Goal: Task Accomplishment & Management: Manage account settings

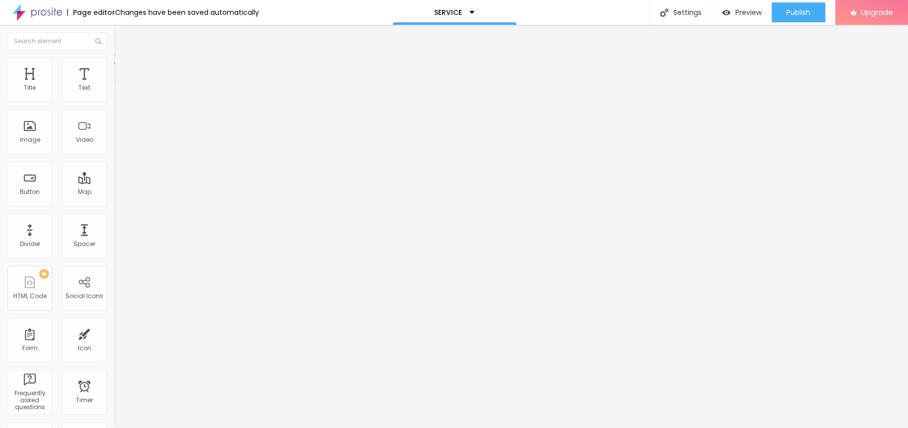
click at [122, 32] on img "button" at bounding box center [126, 36] width 8 height 8
click at [114, 40] on button "Edit Title" at bounding box center [171, 36] width 114 height 23
click at [76, 73] on div "Text" at bounding box center [84, 80] width 45 height 45
click at [114, 40] on button "Edit Coluna" at bounding box center [171, 36] width 114 height 23
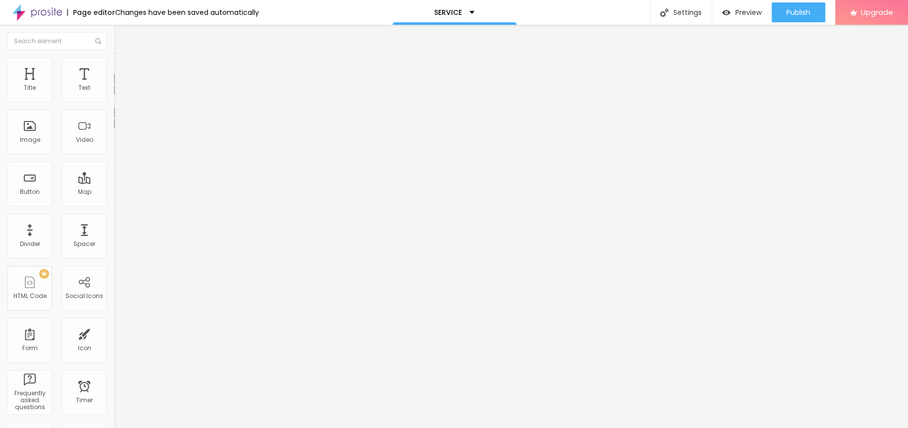
click at [122, 38] on img "button" at bounding box center [126, 36] width 8 height 8
click at [114, 175] on div "Edit Text Style Advanced Typography Reset to default Shadow DISABLED Reset to d…" at bounding box center [171, 226] width 114 height 403
click at [122, 37] on img "button" at bounding box center [126, 36] width 8 height 8
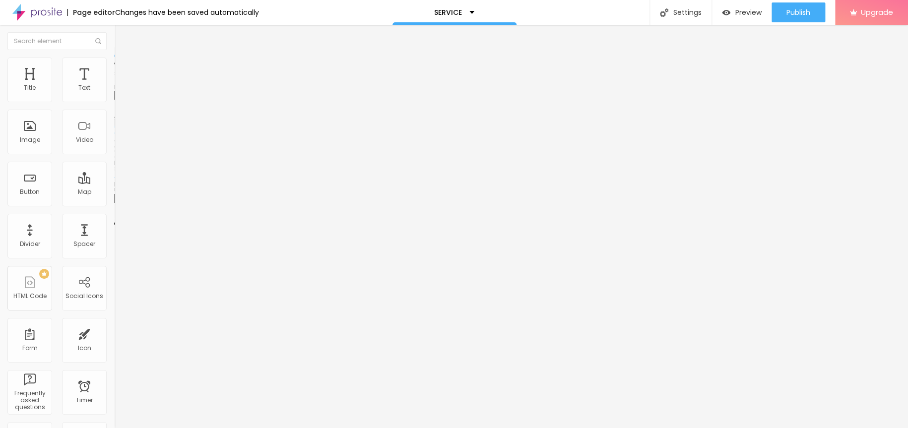
click at [114, 85] on span "Add image" at bounding box center [134, 81] width 41 height 8
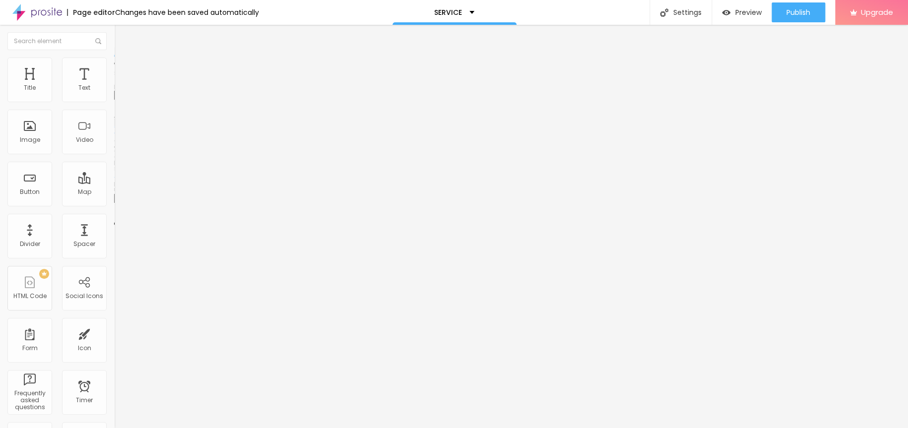
click at [751, 6] on div "Preview" at bounding box center [742, 12] width 40 height 20
click at [788, 12] on span "Publish" at bounding box center [798, 12] width 24 height 8
click at [122, 37] on img "button" at bounding box center [126, 36] width 8 height 8
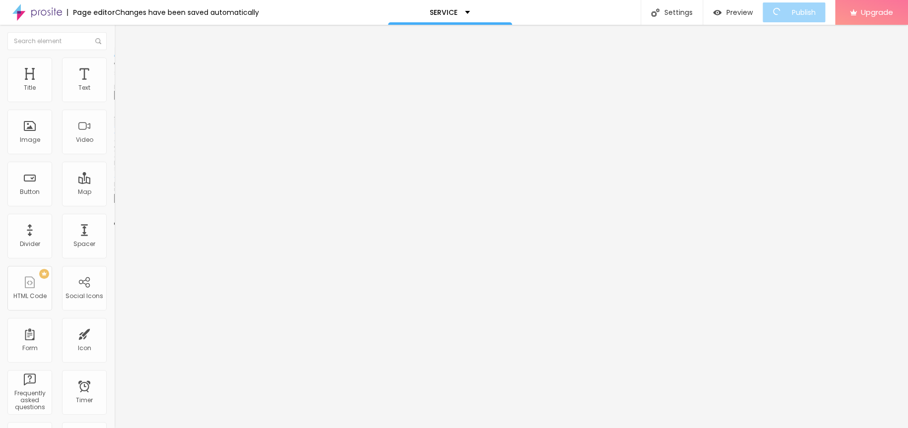
click at [114, 85] on span "Add image" at bounding box center [134, 81] width 41 height 8
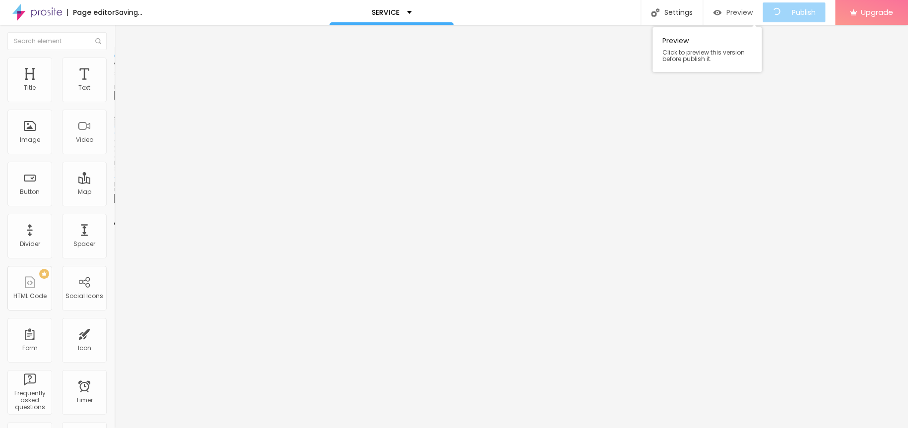
click at [721, 8] on img "button" at bounding box center [717, 12] width 8 height 8
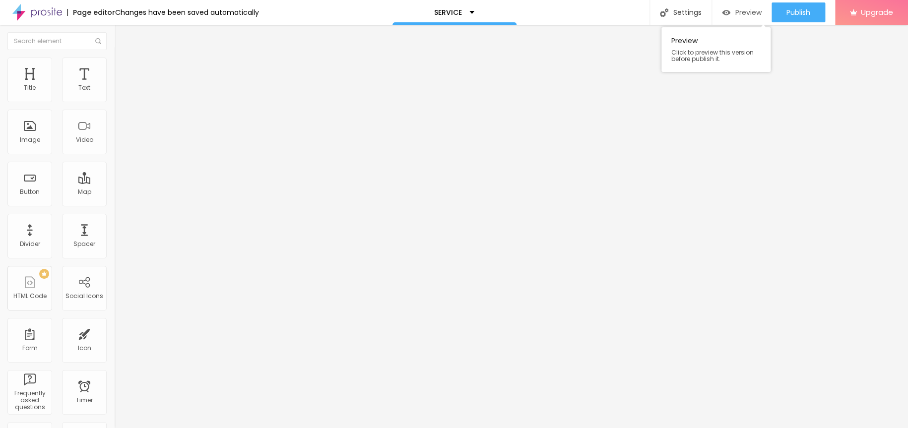
click at [744, 9] on span "Preview" at bounding box center [748, 12] width 26 height 8
click at [122, 39] on img "button" at bounding box center [126, 36] width 8 height 8
click at [114, 204] on input "https://" at bounding box center [173, 199] width 119 height 10
paste input "calendar.app.google/iktVP8URHf2FzQudA"
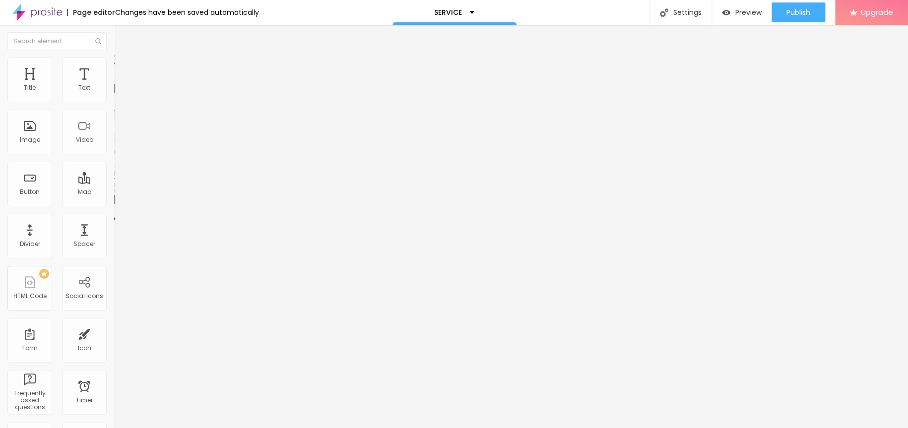
click at [114, 204] on input "https://calendar.app.google/iktVP8URHf2FzQudA" at bounding box center [173, 199] width 119 height 10
type input "https://calendar.app.google/iktVP8URHf2FzQudA"
click at [114, 93] on input "Click me" at bounding box center [173, 88] width 119 height 10
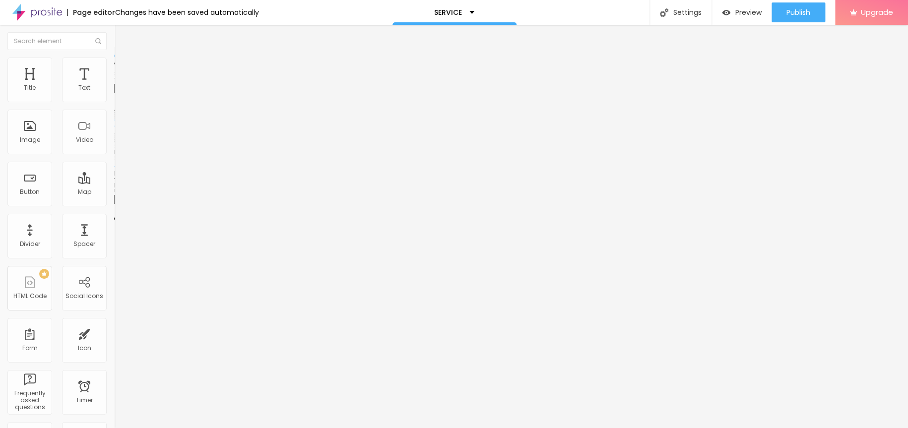
click at [114, 93] on input "Click me" at bounding box center [173, 88] width 119 height 10
paste input "schedule your appointment"
type input "schedule your appointment"
click at [114, 56] on ul "Content Style Advanced" at bounding box center [171, 63] width 114 height 30
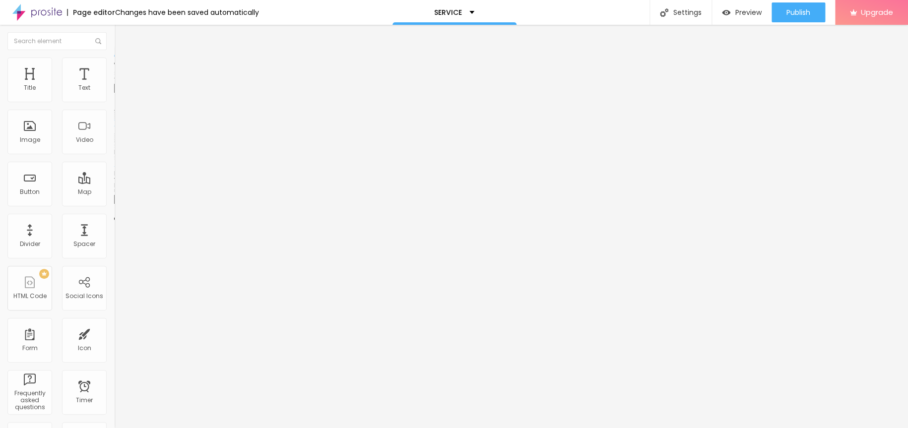
click at [114, 61] on img at bounding box center [118, 62] width 9 height 9
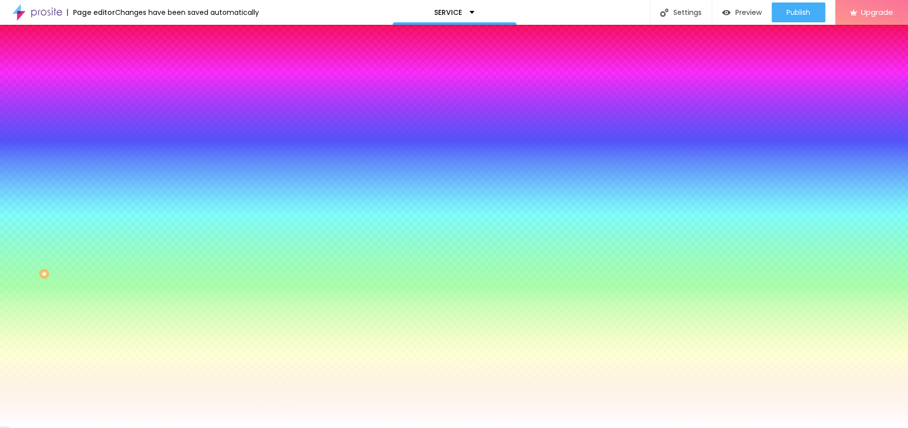
click at [123, 70] on span "Advanced" at bounding box center [139, 74] width 32 height 8
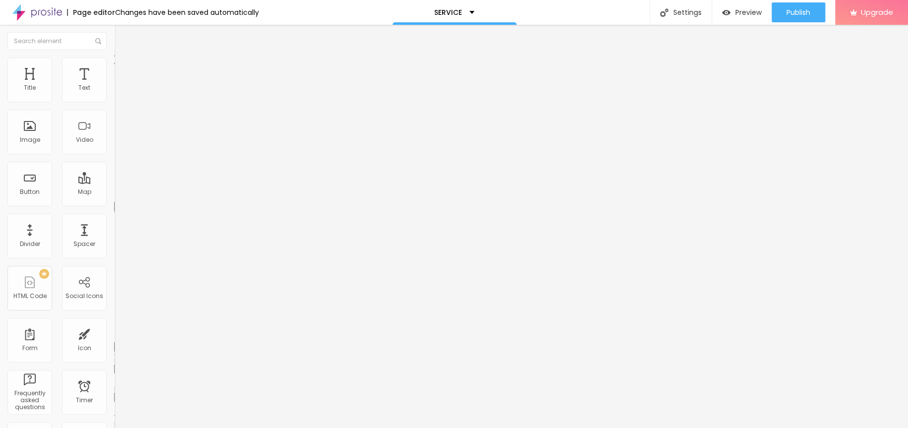
click at [123, 67] on span "Style" at bounding box center [130, 64] width 14 height 8
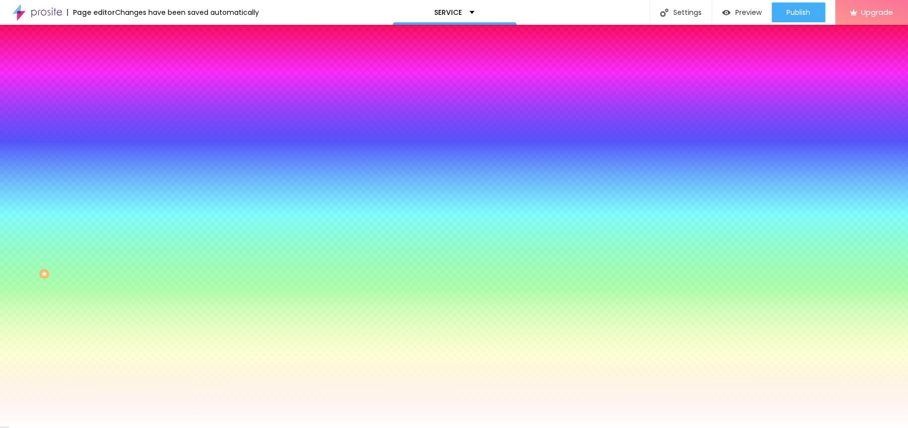
click at [119, 177] on icon "button" at bounding box center [119, 177] width 1 height 1
click at [118, 146] on icon "button" at bounding box center [121, 142] width 7 height 7
click at [118, 119] on icon "button" at bounding box center [121, 115] width 7 height 7
click at [114, 57] on img at bounding box center [118, 52] width 9 height 9
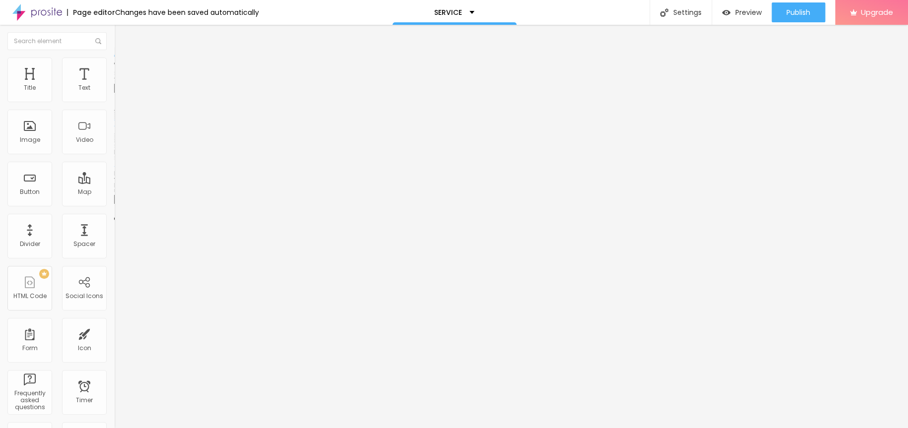
click at [114, 155] on span "Default" at bounding box center [124, 152] width 21 height 8
click at [114, 177] on div "Big" at bounding box center [171, 174] width 114 height 6
click at [114, 62] on img at bounding box center [118, 62] width 9 height 9
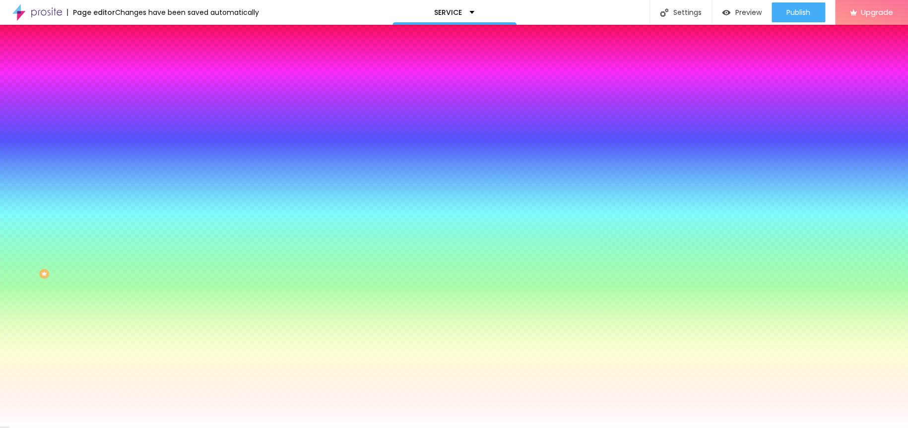
click at [118, 92] on icon "button" at bounding box center [121, 88] width 7 height 7
click at [114, 95] on div at bounding box center [171, 95] width 114 height 0
click at [114, 101] on input "#FFFFFF" at bounding box center [173, 100] width 119 height 10
click at [114, 95] on div at bounding box center [171, 95] width 114 height 0
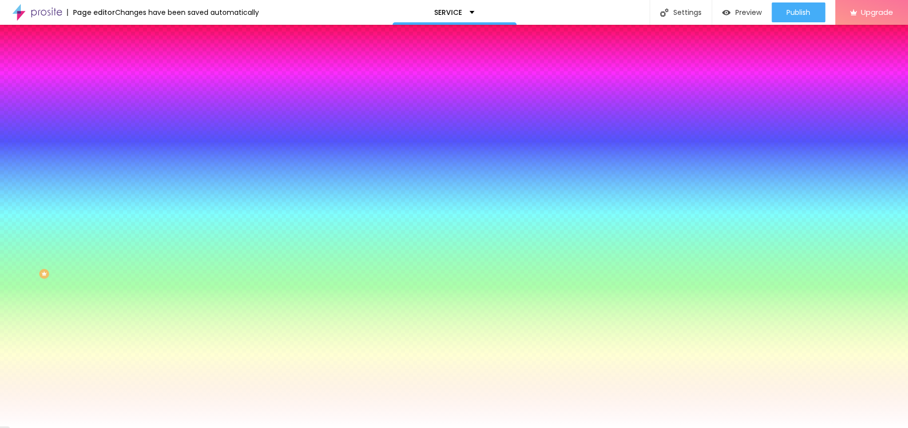
click at [61, 121] on div at bounding box center [454, 214] width 908 height 428
type input "#D63F3F"
click at [640, 70] on div at bounding box center [641, 69] width 2 height 2
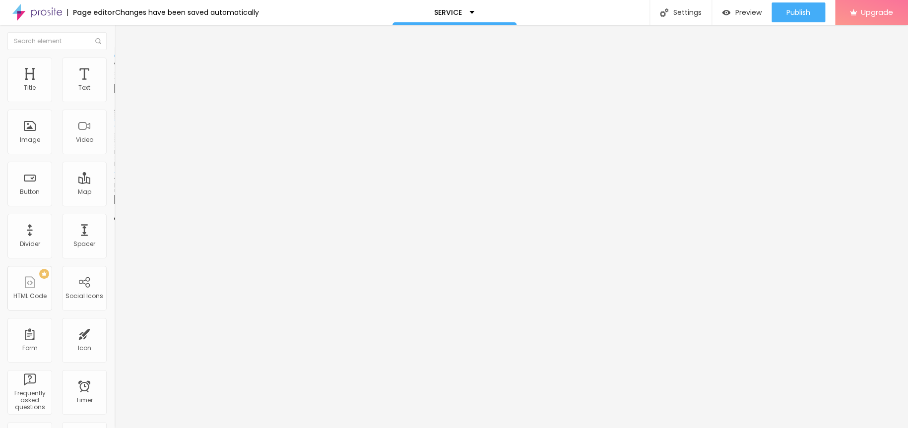
click at [123, 66] on span "Style" at bounding box center [130, 64] width 14 height 8
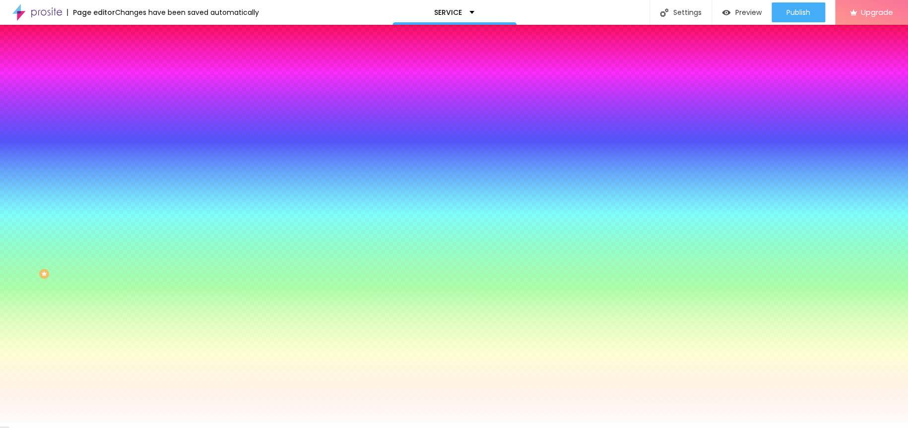
click at [114, 127] on button "button" at bounding box center [121, 127] width 14 height 10
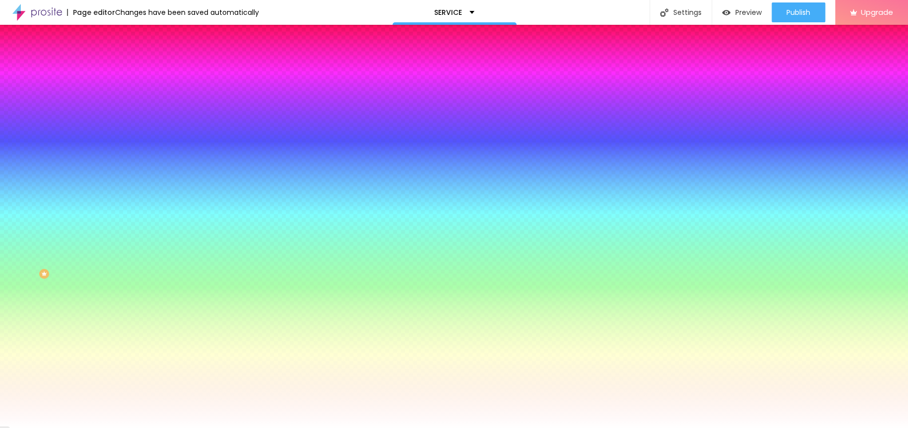
select select "Montserrat"
type input "17"
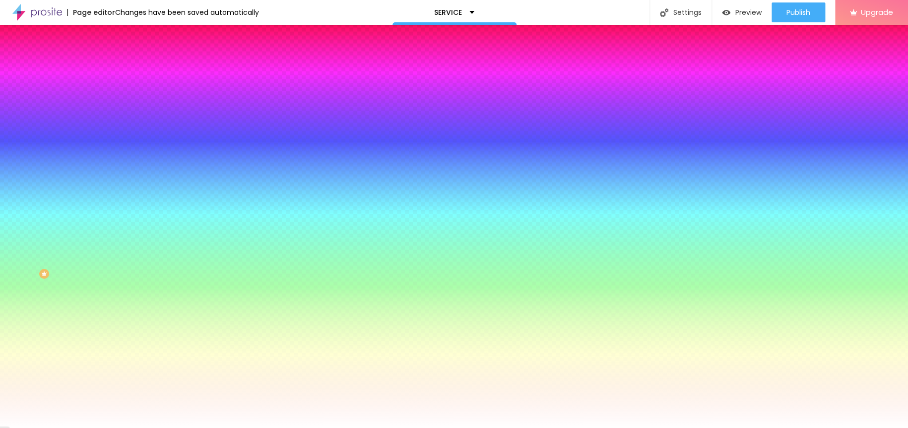
type input "18"
type input "19"
type input "20"
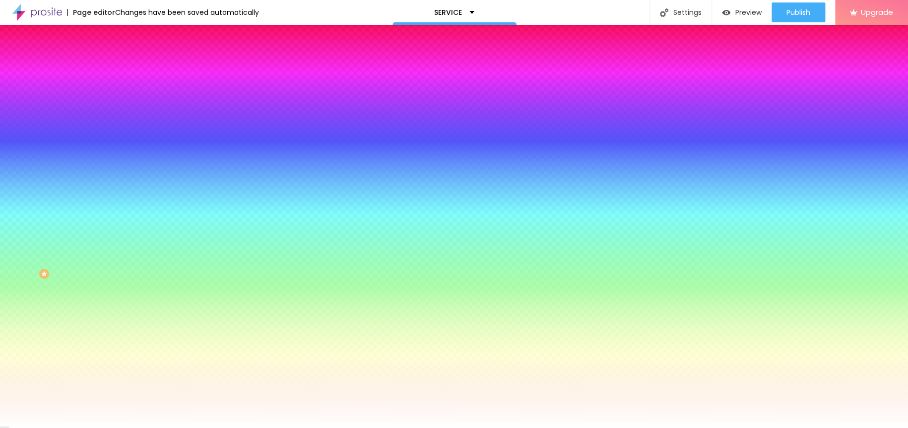
type input "20"
type input "21"
type input "22"
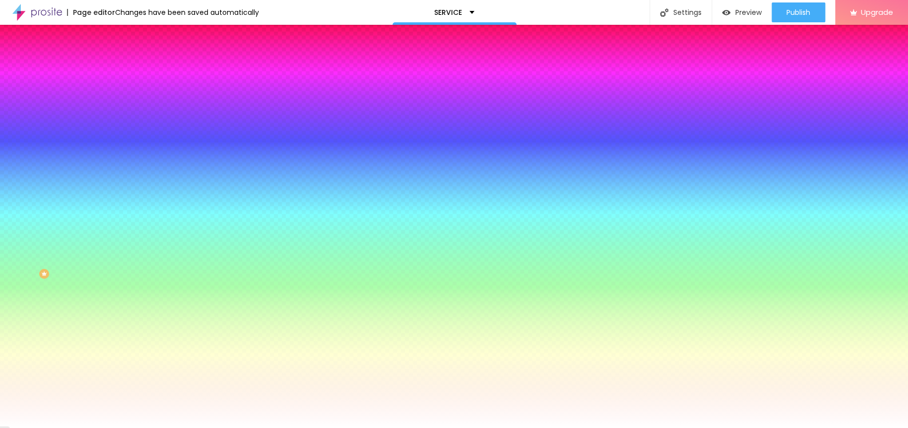
type input "23"
type input "22"
type input "21"
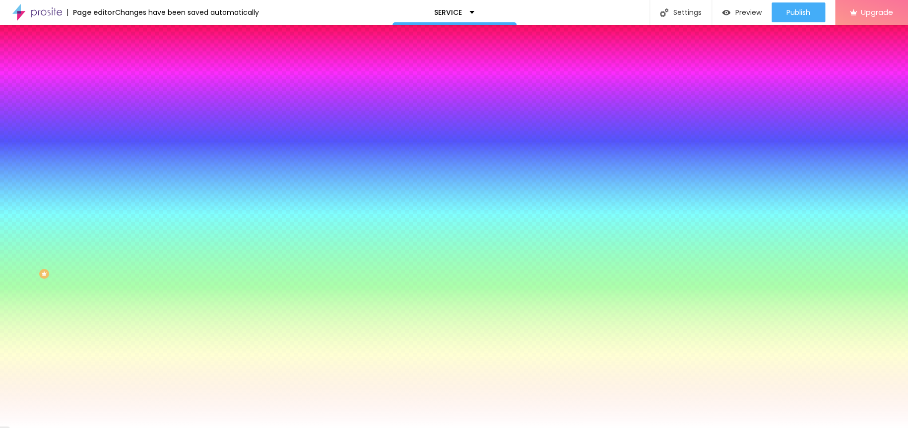
type input "21"
drag, startPoint x: 151, startPoint y: 193, endPoint x: 166, endPoint y: 193, distance: 14.9
type input "21"
type input "0.1"
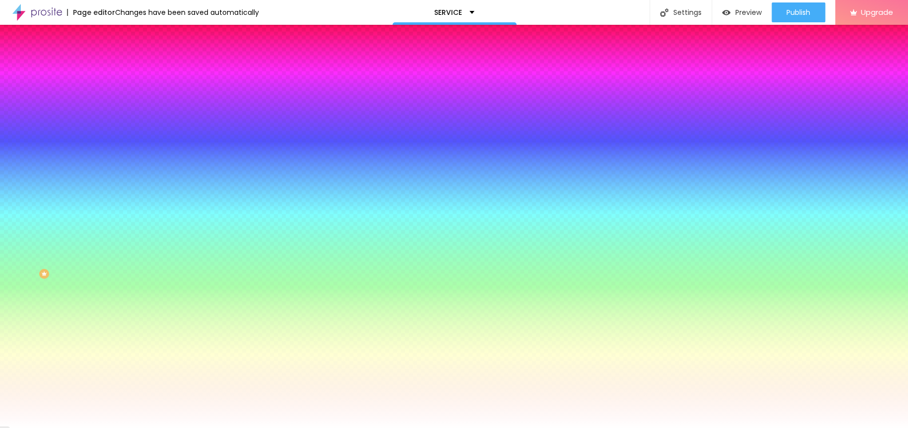
type input "0.1"
type input "0.2"
type input "0.4"
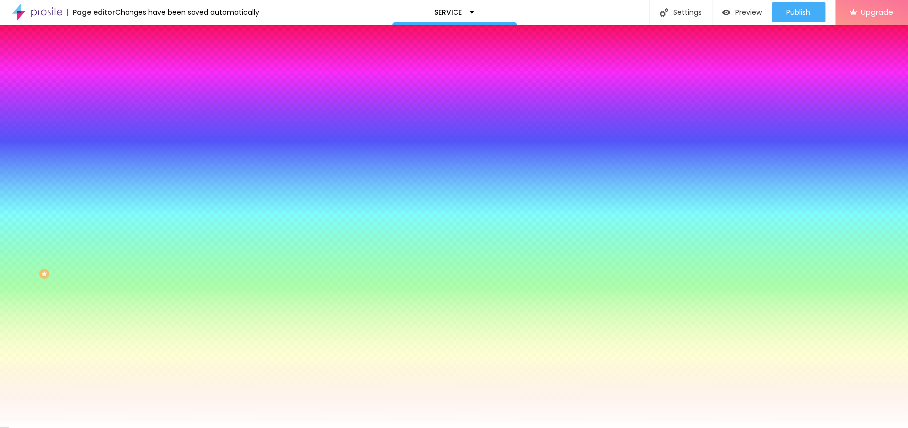
type input "0.5"
type input "0.7"
type input "0.9"
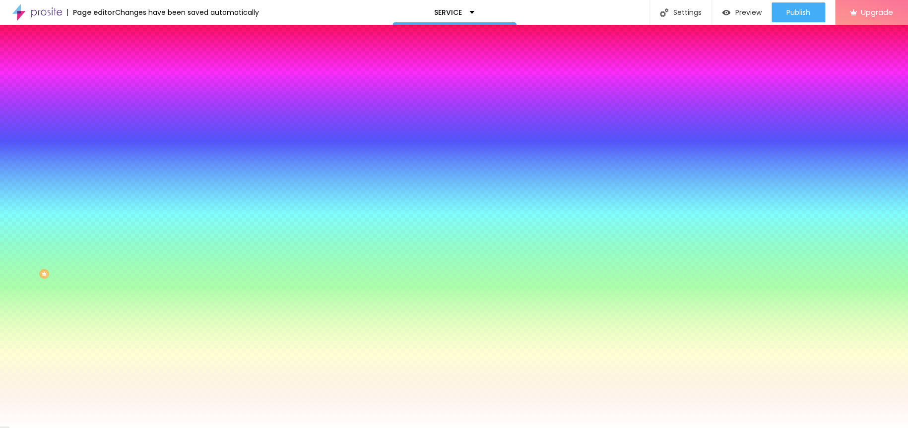
type input "0.9"
type input "1.1"
type input "1.3"
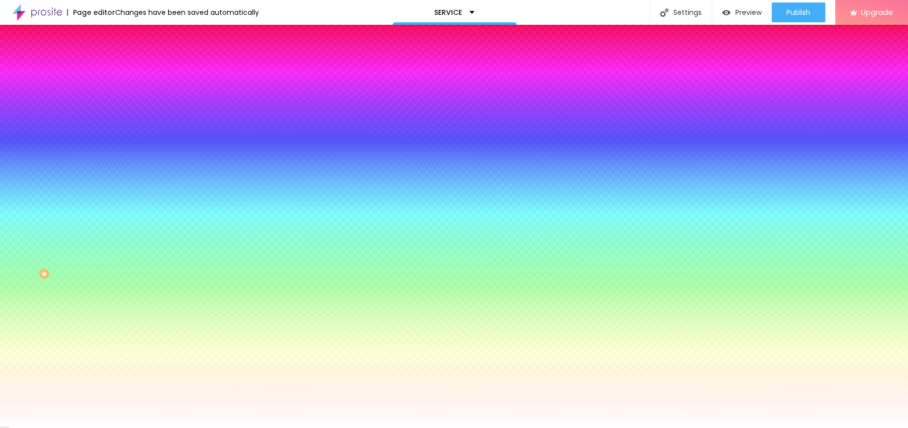
type input "1.4"
type input "1.5"
type input "1.6"
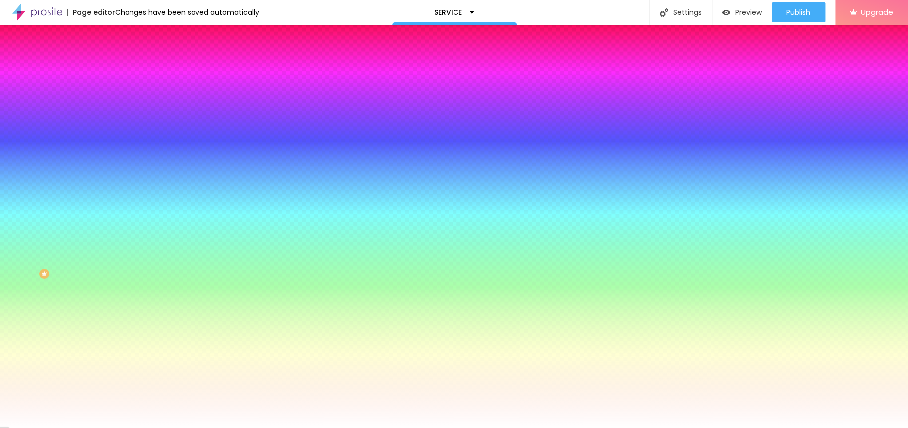
type input "1.6"
type input "1.8"
type input "1.9"
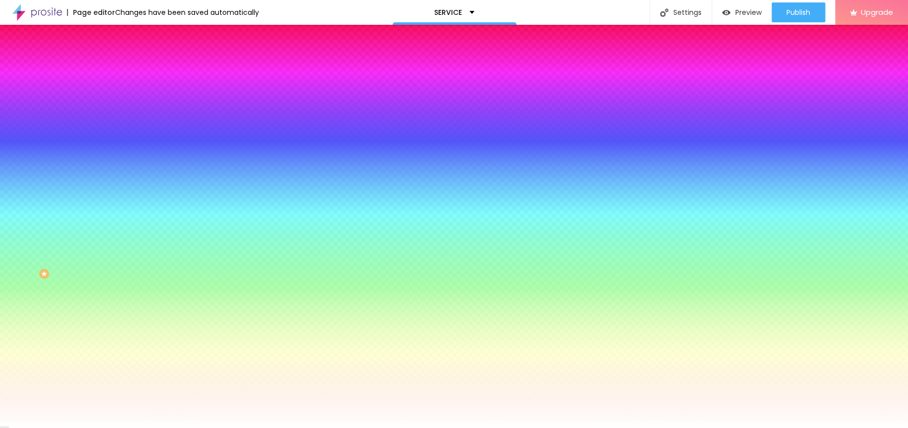
type input "2"
type input "2.1"
type input "2.2"
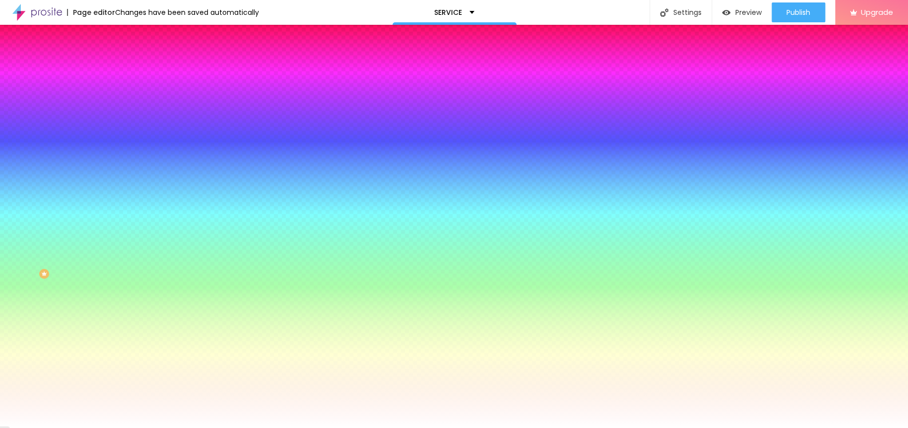
type input "2.2"
type input "2.3"
type input "2.4"
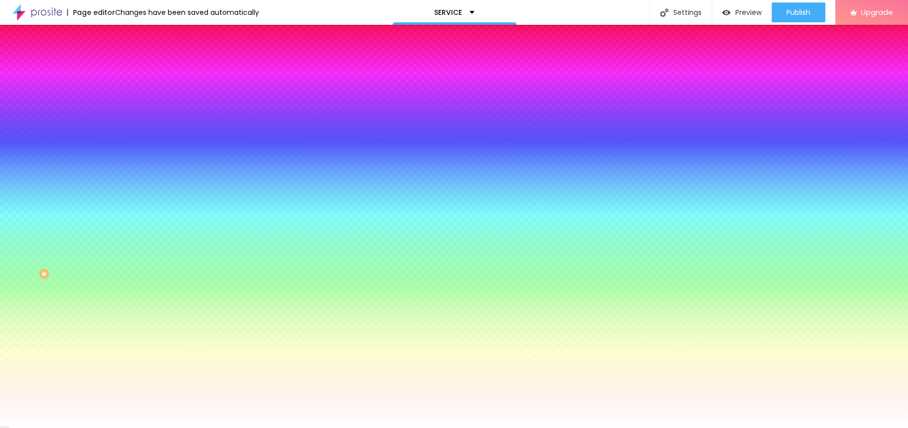
type input "2.5"
type input "2.6"
type input "2.7"
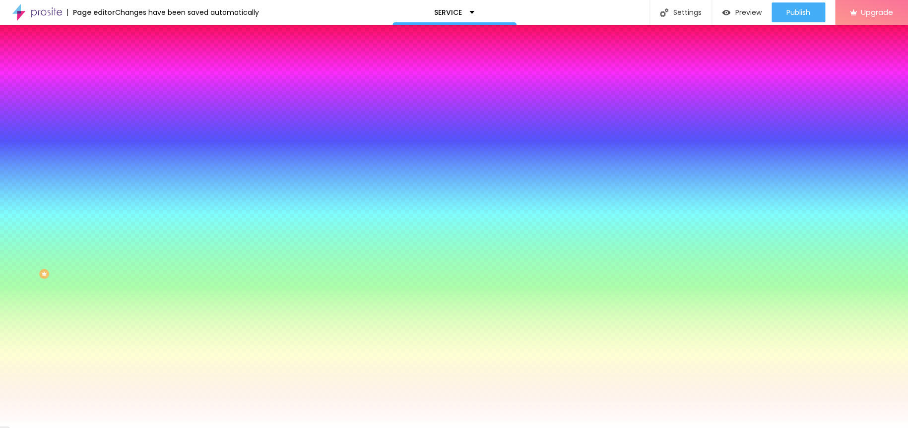
type input "2.7"
type input "2.8"
type input "2.9"
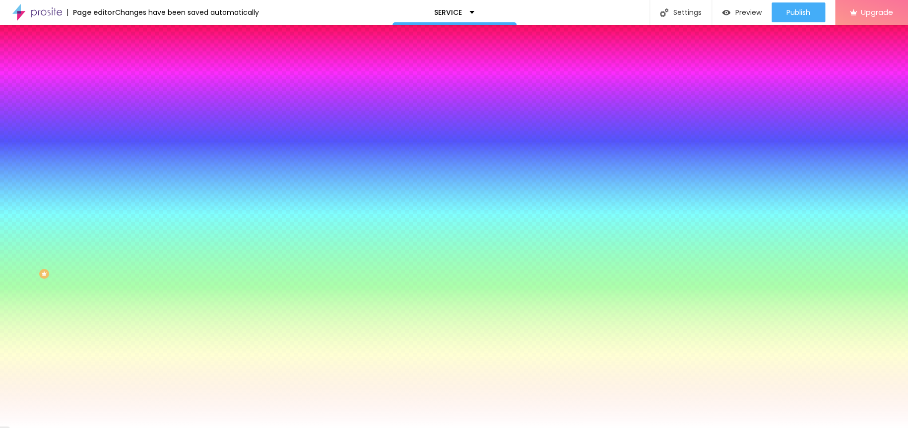
type input "3"
type input "3.1"
type input "3.2"
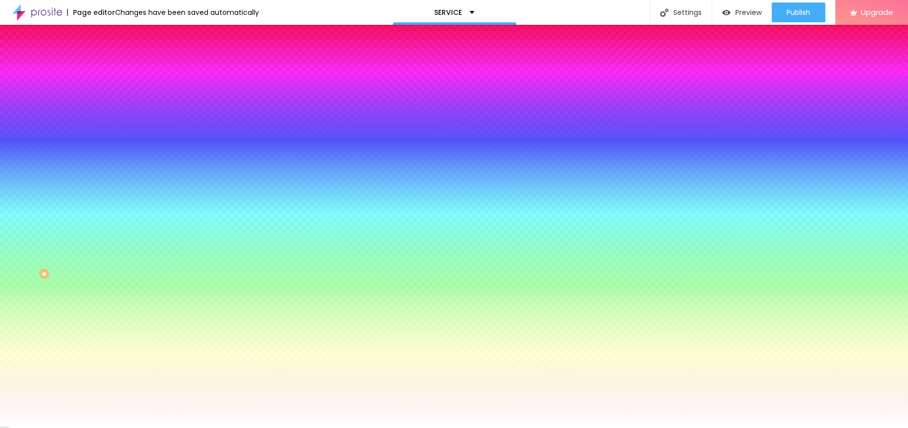
type input "3.2"
type input "3.4"
type input "3.6"
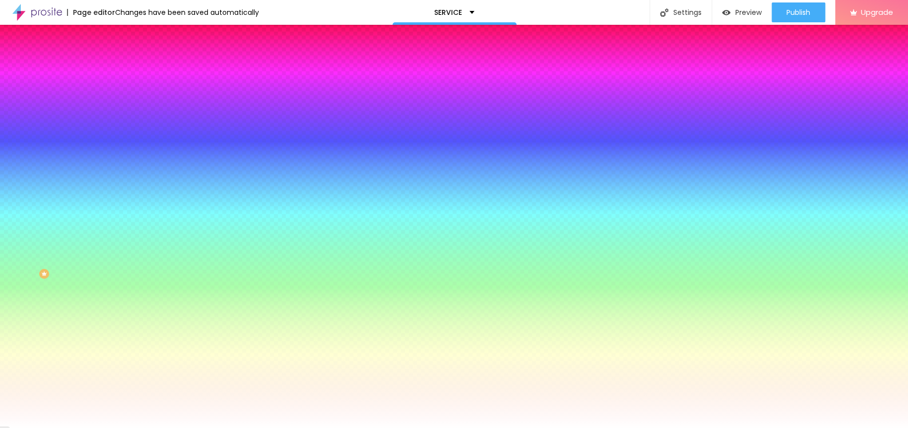
type input "3.7"
type input "3.8"
type input "4.1"
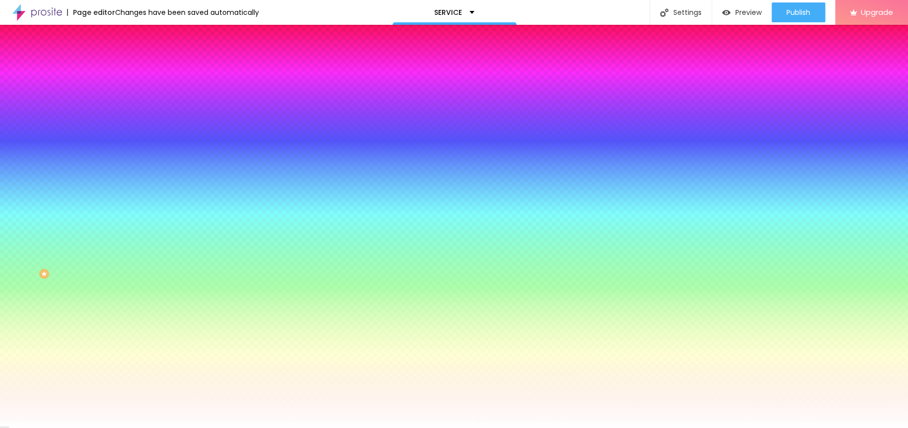
type input "4.1"
type input "4.3"
type input "4.4"
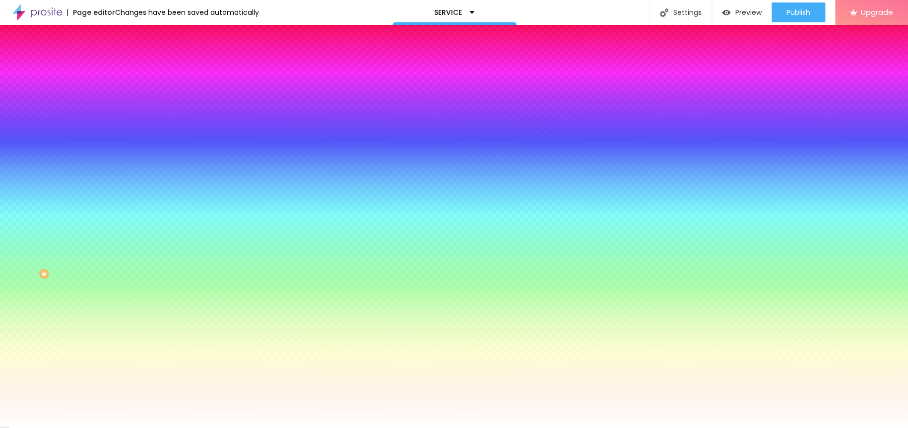
type input "4.6"
type input "4.7"
type input "5.1"
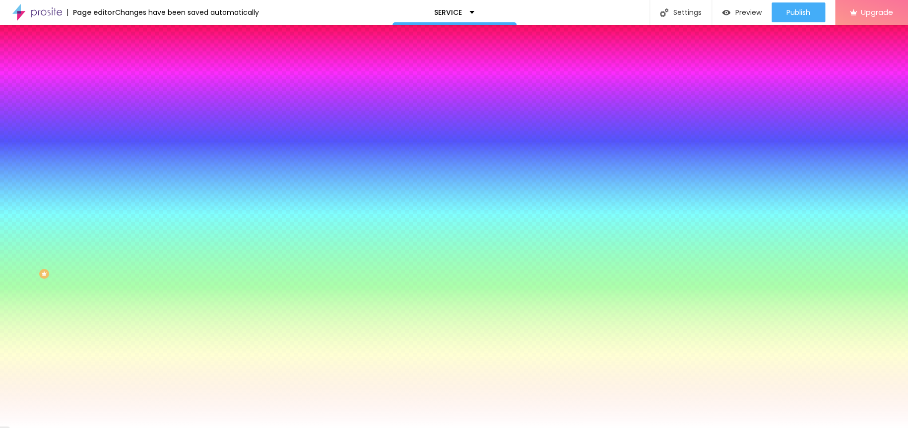
type input "5.1"
type input "5.2"
type input "5.4"
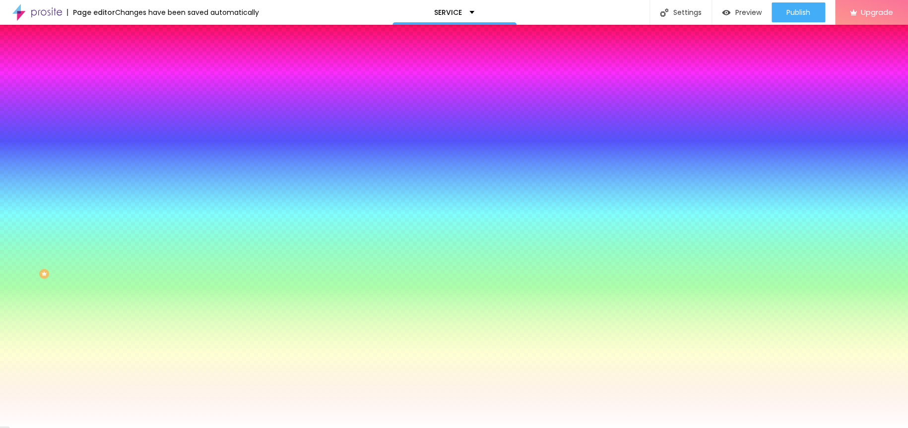
type input "5.6"
type input "5.7"
type input "5.8"
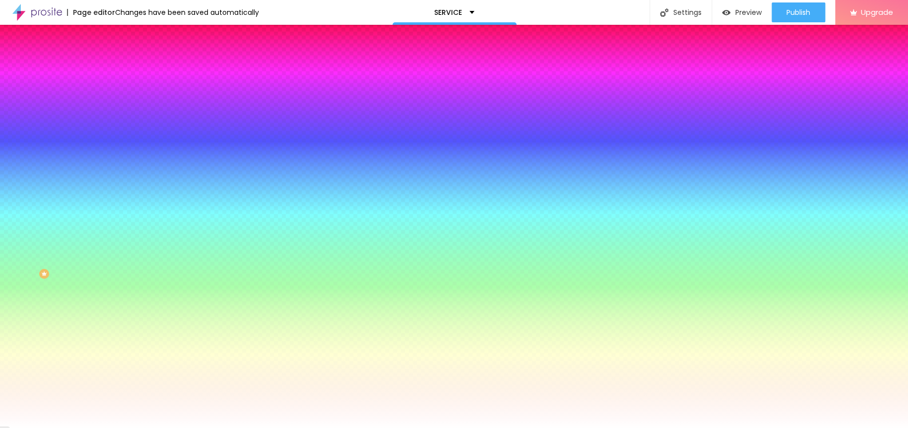
type input "5.8"
type input "5.9"
type input "6"
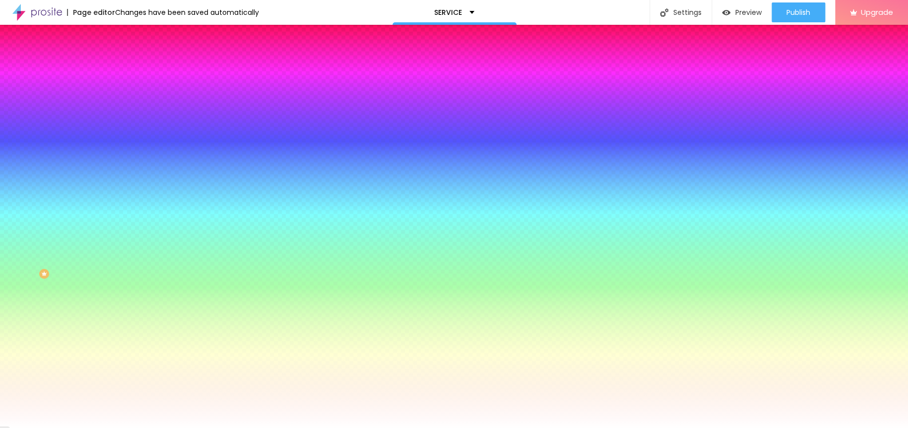
type input "6.1"
type input "6.3"
type input "6.1"
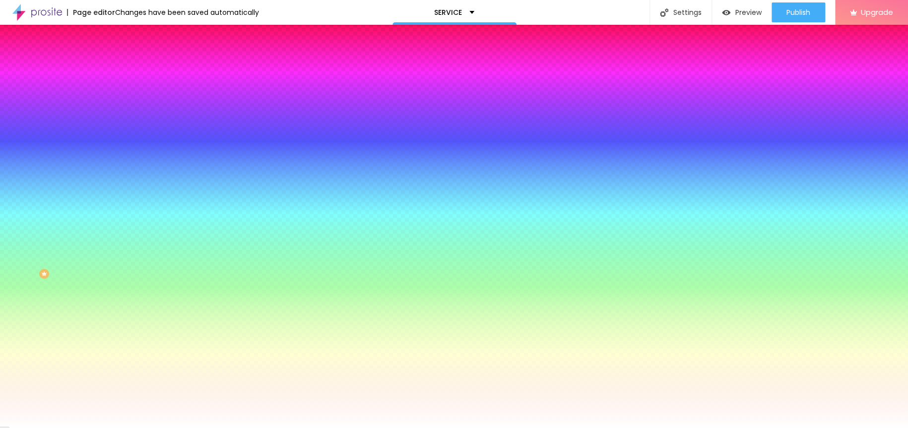
type input "6.1"
type input "5.9"
type input "5.8"
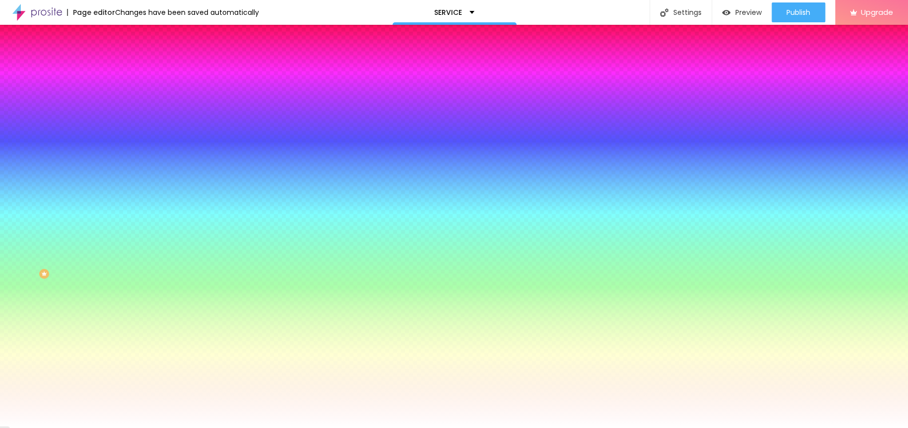
type input "5.6"
type input "5.4"
type input "5.2"
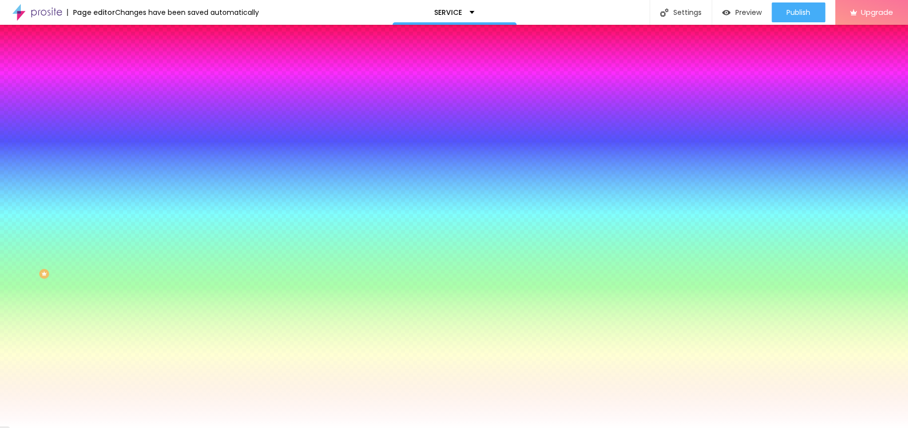
type input "5.2"
type input "5.1"
type input "5"
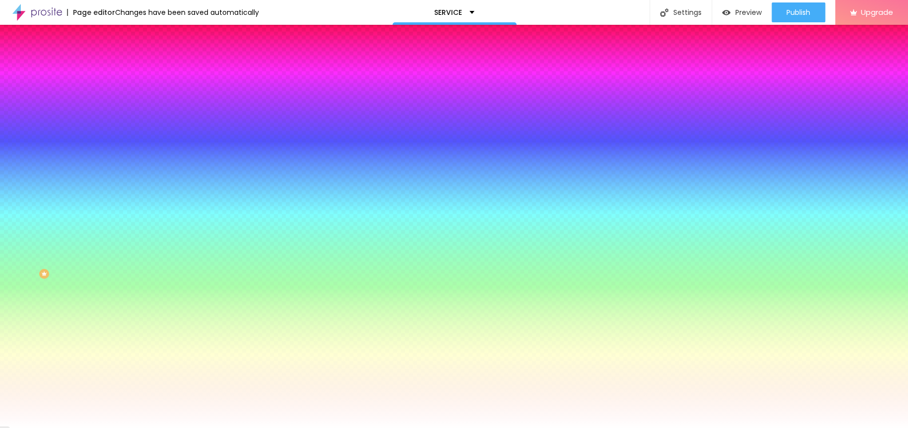
type input "4.9"
type input "4.8"
type input "4.6"
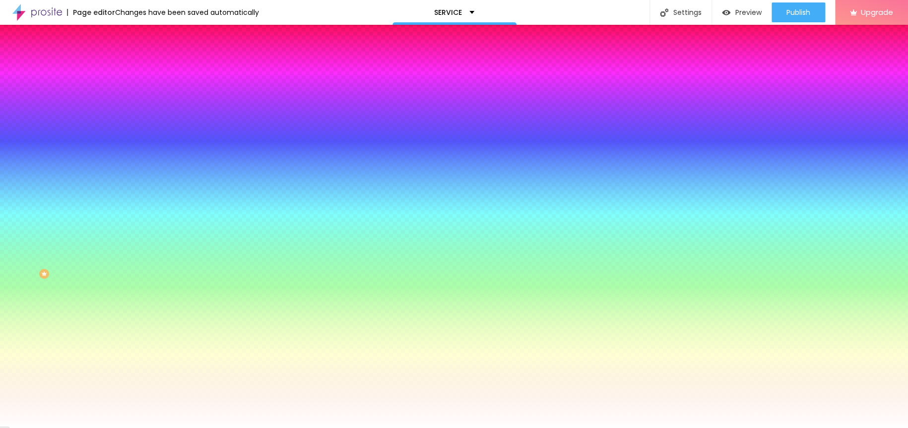
type input "4.6"
type input "4.5"
type input "4.4"
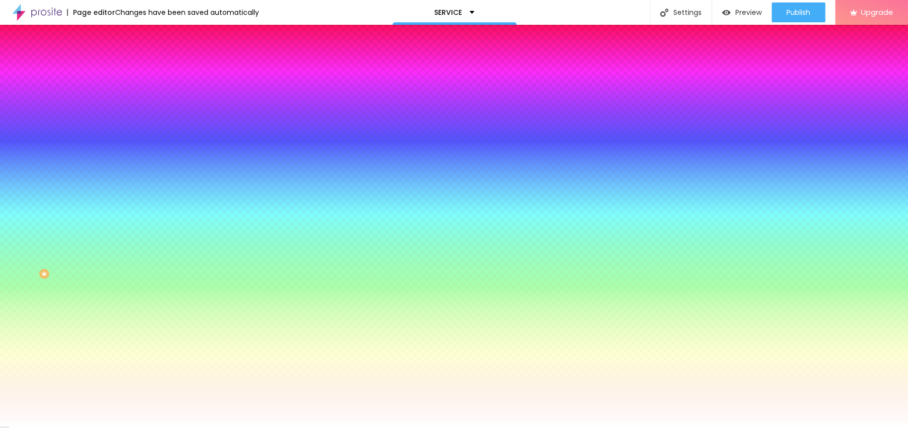
type input "4.3"
type input "4.2"
type input "4.1"
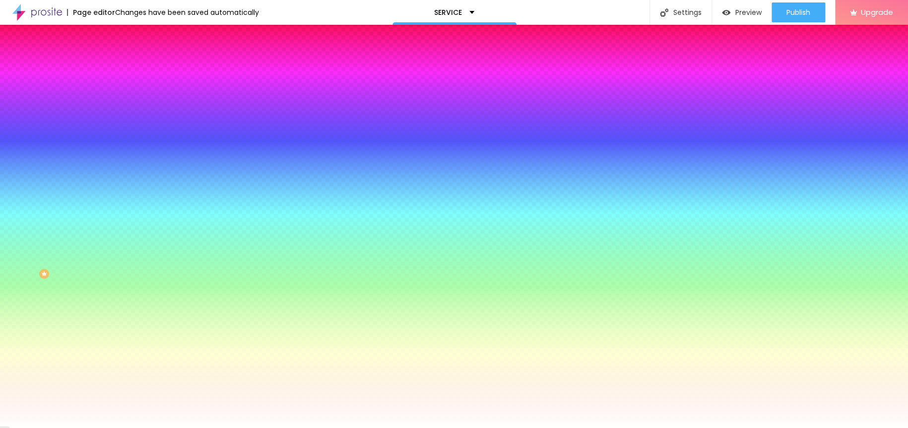
type input "4.1"
type input "4"
type input "3.9"
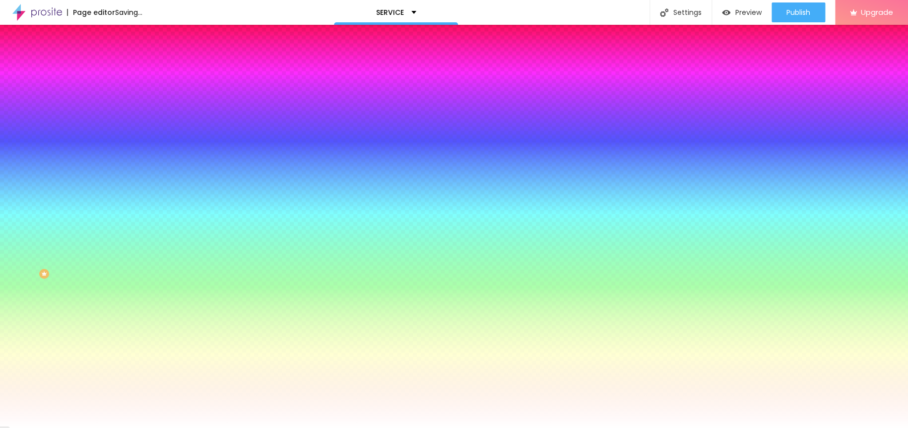
type input "3.8"
type input "3.7"
type input "3.6"
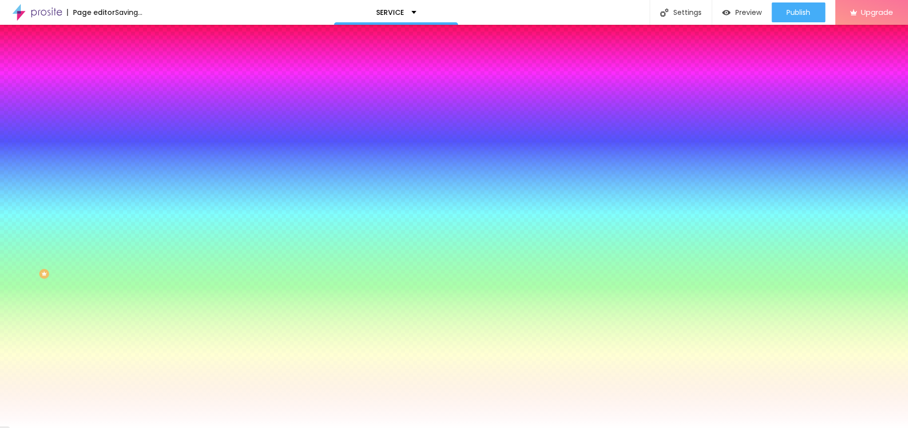
type input "3.6"
type input "3.5"
type input "3.4"
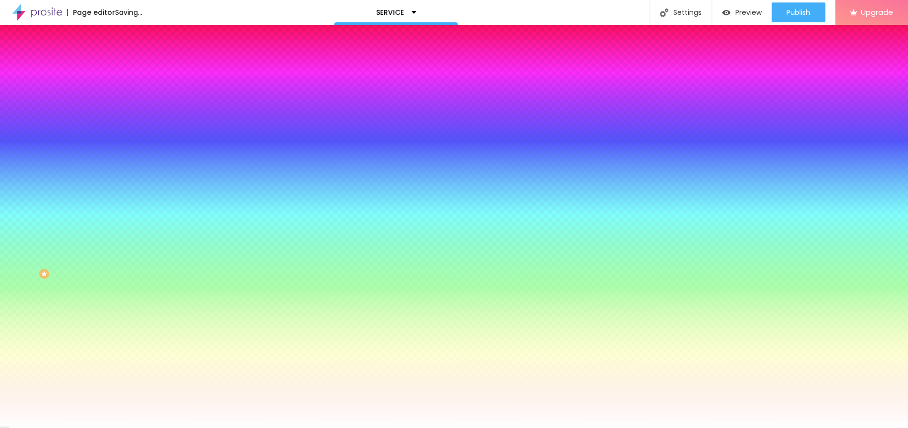
type input "3.2"
type input "3.1"
type input "3"
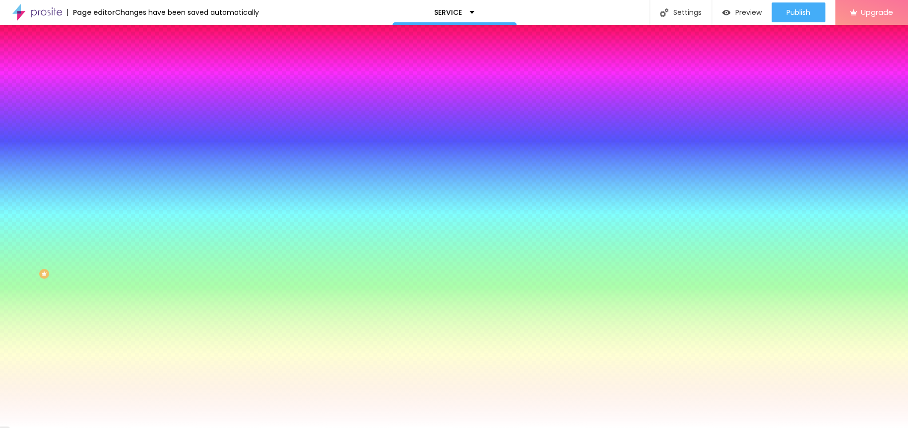
type input "3"
drag, startPoint x: 126, startPoint y: 215, endPoint x: 149, endPoint y: 225, distance: 24.7
type input "3"
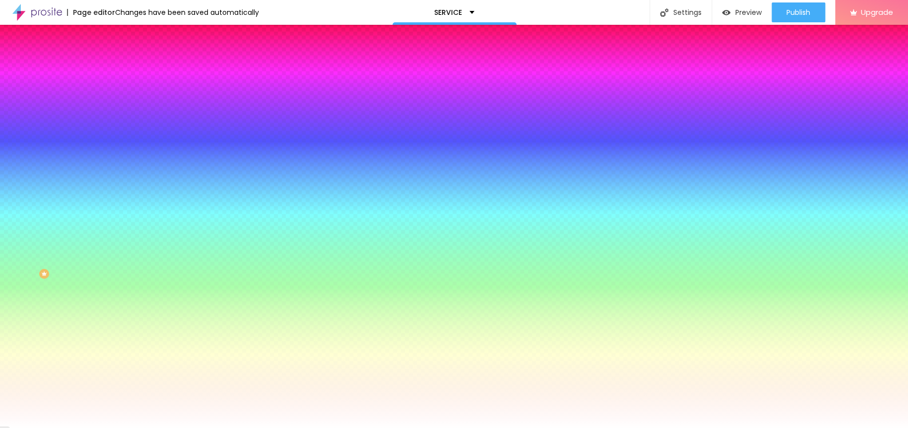
click at [302, 428] on div at bounding box center [454, 428] width 908 height 0
click at [118, 185] on icon "button" at bounding box center [121, 188] width 6 height 6
click at [190, 428] on div "Enable Shadow" at bounding box center [454, 431] width 908 height 6
click at [184, 428] on div at bounding box center [454, 434] width 908 height 0
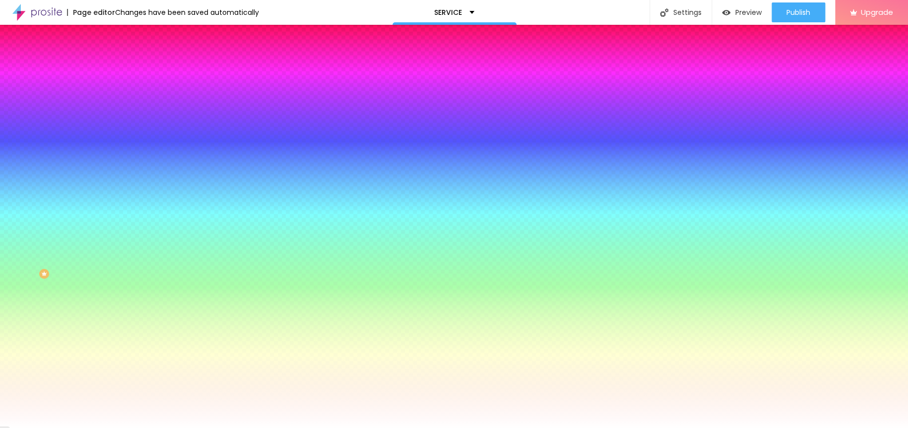
type input "#838383"
drag, startPoint x: 139, startPoint y: 275, endPoint x: 75, endPoint y: 282, distance: 63.8
click at [75, 282] on body "Page editor Changes have been saved automatically SERVICE Settings Page setting…" at bounding box center [454, 214] width 908 height 428
type input "36"
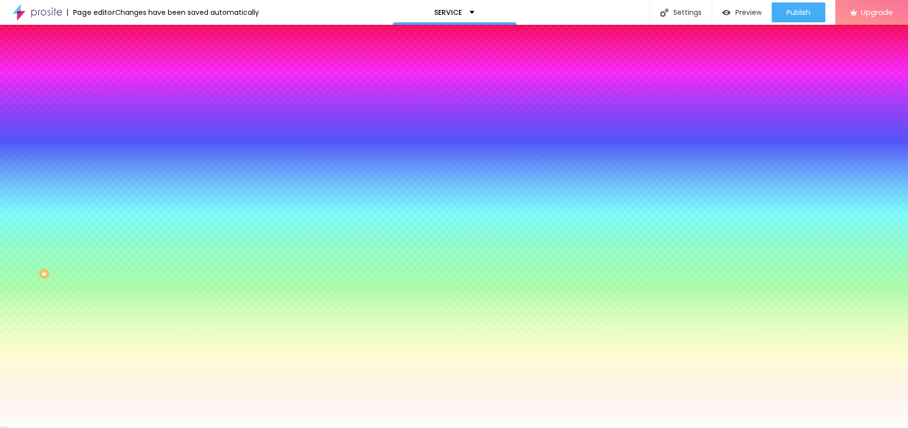
type input "13"
click at [221, 428] on div at bounding box center [454, 428] width 908 height 0
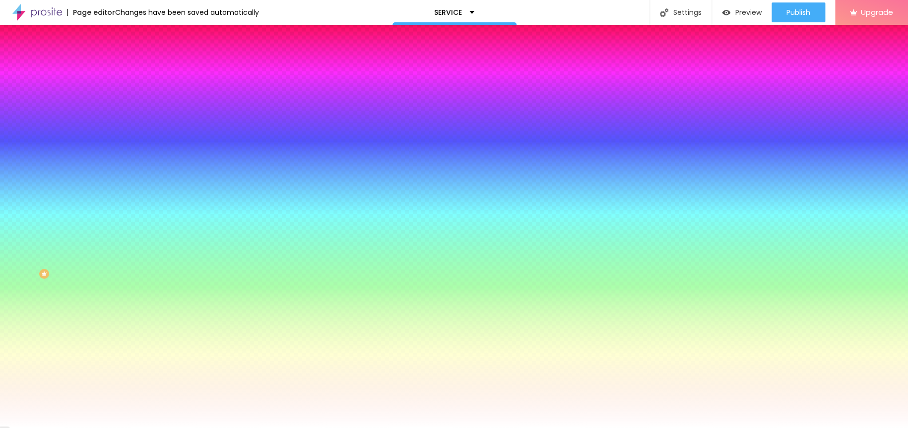
click at [114, 183] on button "button" at bounding box center [121, 188] width 14 height 10
drag, startPoint x: 184, startPoint y: 276, endPoint x: 175, endPoint y: 333, distance: 58.2
click at [175, 333] on body "Page editor Saving... SERVICE Settings Page settings Click to edit page informa…" at bounding box center [454, 214] width 908 height 428
type input "-1"
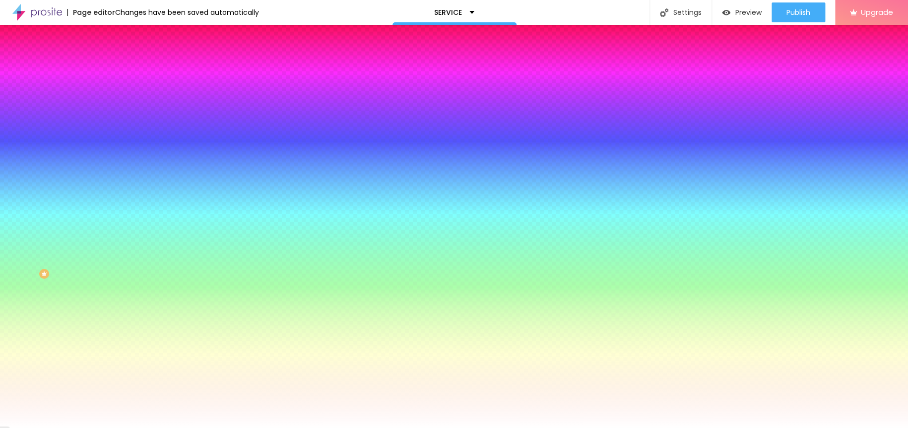
type input "-24"
type input "1"
type input "-4"
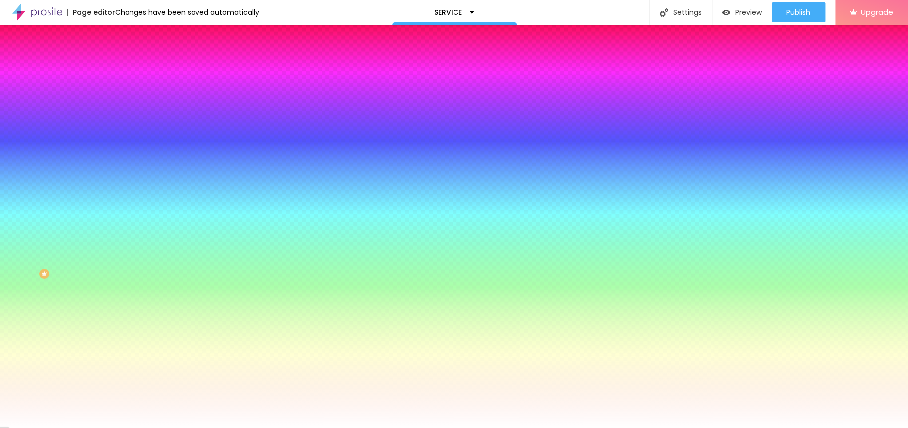
type input "26"
type input "-1"
type input "25"
type input "18"
type input "16"
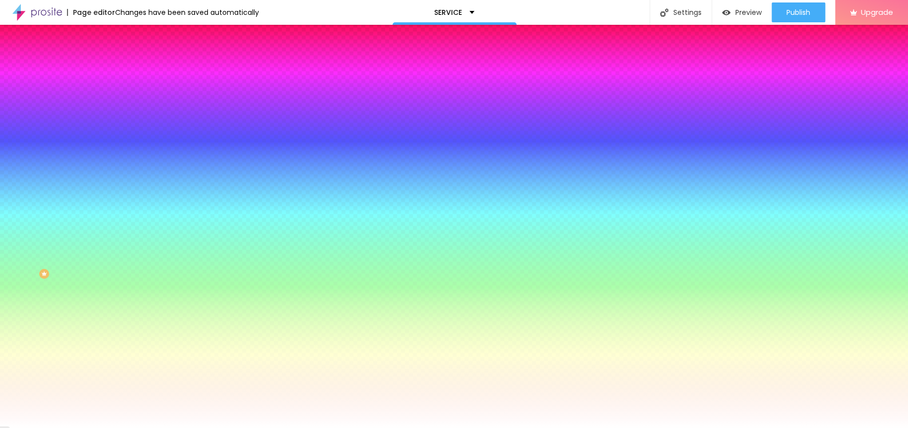
type input "17"
type input "15"
type input "16"
type input "14"
type input "15"
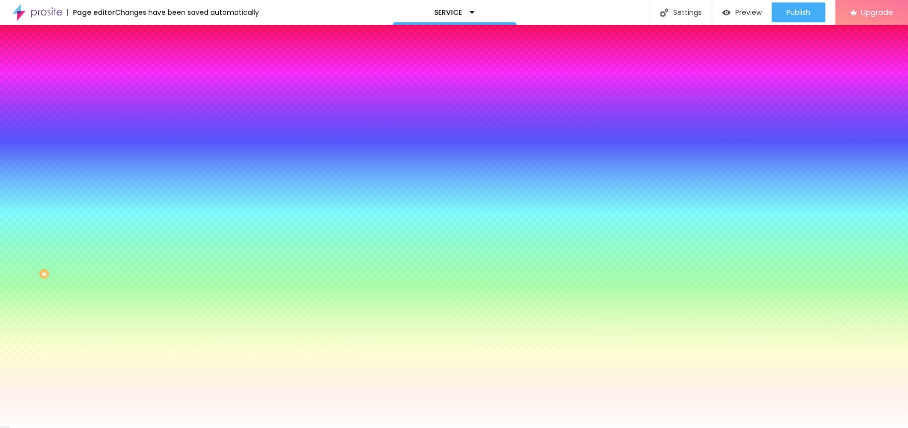
type input "11"
type input "14"
type input "10"
type input "13"
type input "9"
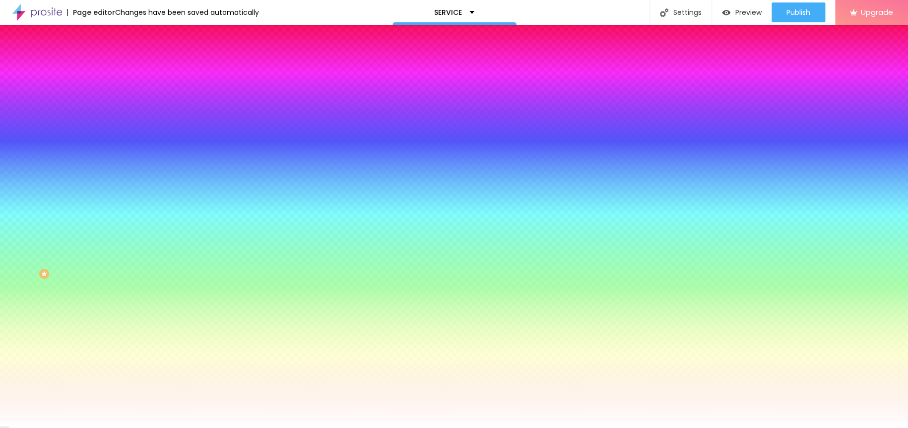
type input "12"
type input "8"
type input "10"
type input "6"
type input "8"
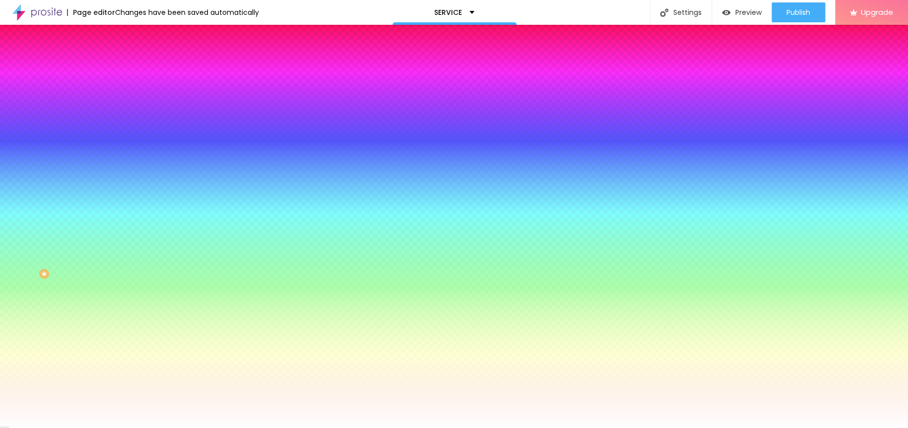
type input "6"
click at [220, 428] on div at bounding box center [454, 428] width 908 height 0
click at [114, 149] on button "button" at bounding box center [121, 154] width 14 height 10
type input "1"
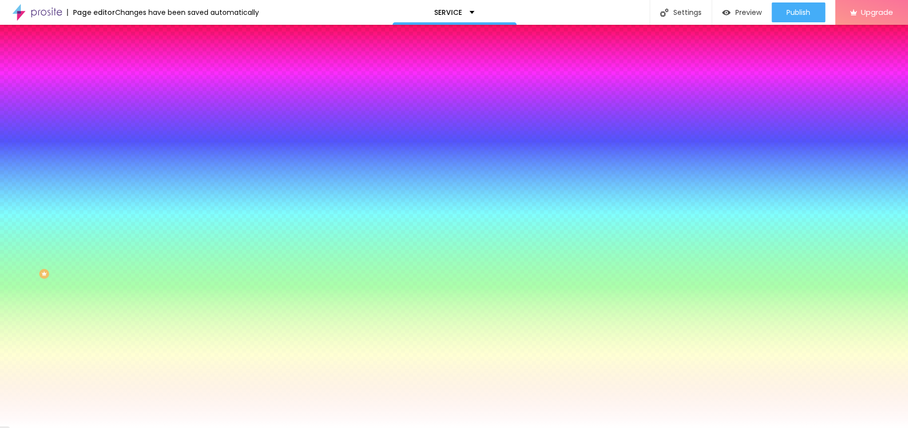
type input "2"
drag, startPoint x: 109, startPoint y: 183, endPoint x: 309, endPoint y: 176, distance: 200.1
drag, startPoint x: 154, startPoint y: 210, endPoint x: 84, endPoint y: 210, distance: 70.5
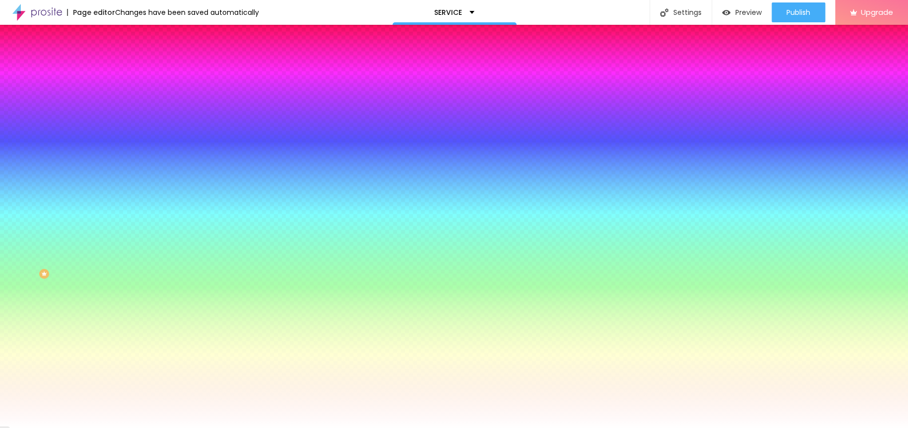
click at [46, 428] on div at bounding box center [454, 428] width 908 height 0
click at [114, 67] on li "Advanced" at bounding box center [171, 72] width 114 height 10
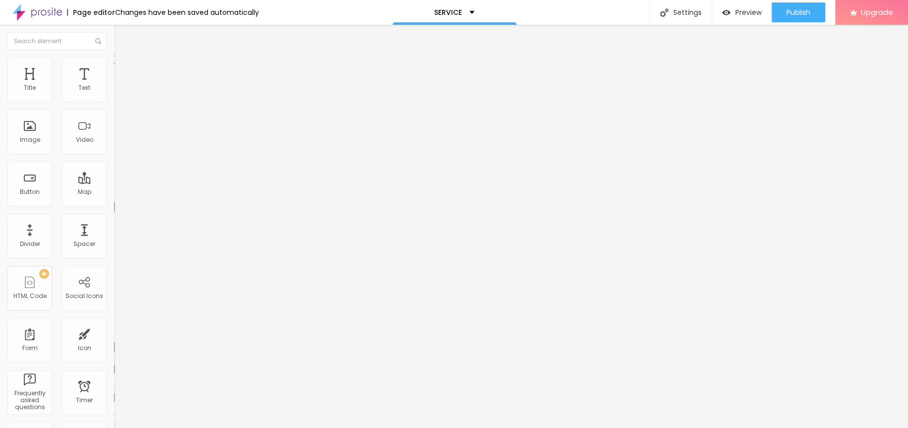
click at [122, 34] on img "button" at bounding box center [126, 36] width 8 height 8
click at [797, 10] on span "Publish" at bounding box center [798, 12] width 24 height 8
click at [742, 16] on span "Preview" at bounding box center [739, 12] width 26 height 8
click at [122, 33] on img "button" at bounding box center [126, 36] width 8 height 8
drag, startPoint x: 109, startPoint y: 180, endPoint x: 100, endPoint y: 101, distance: 79.8
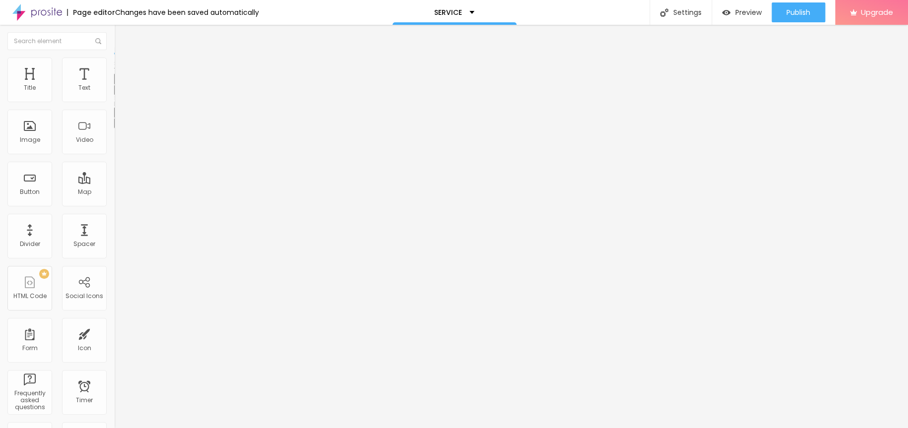
click at [118, 92] on icon "button" at bounding box center [121, 89] width 6 height 6
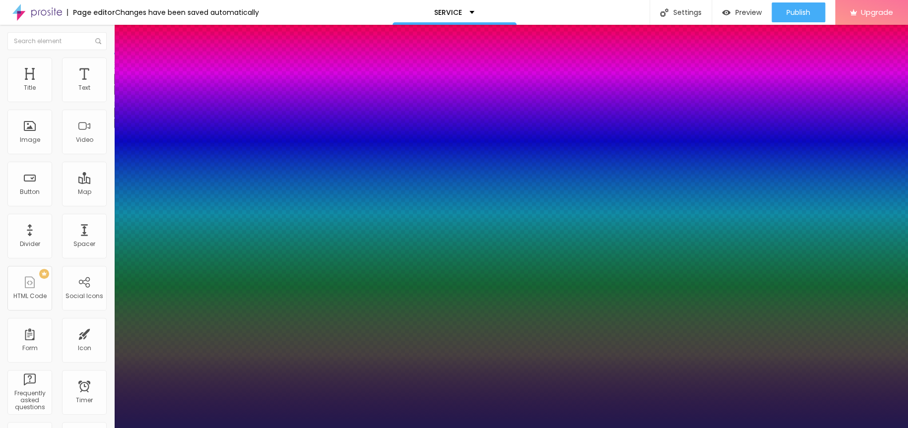
click at [80, 428] on div at bounding box center [454, 428] width 908 height 0
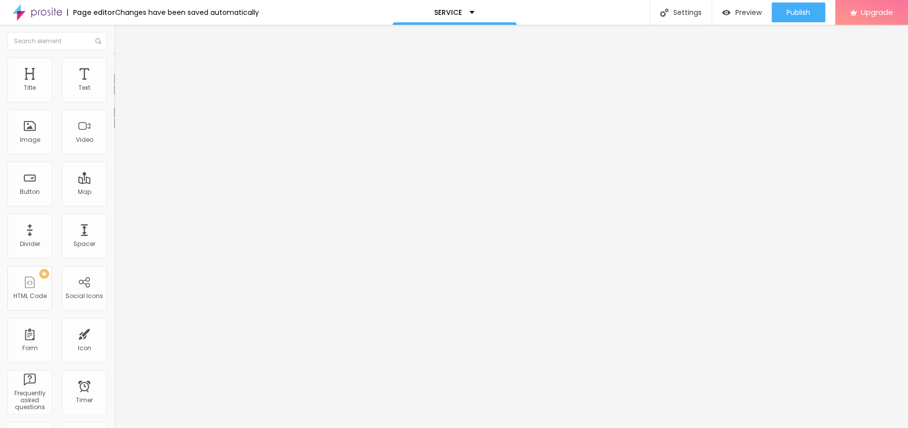
click at [118, 92] on icon "button" at bounding box center [121, 89] width 6 height 6
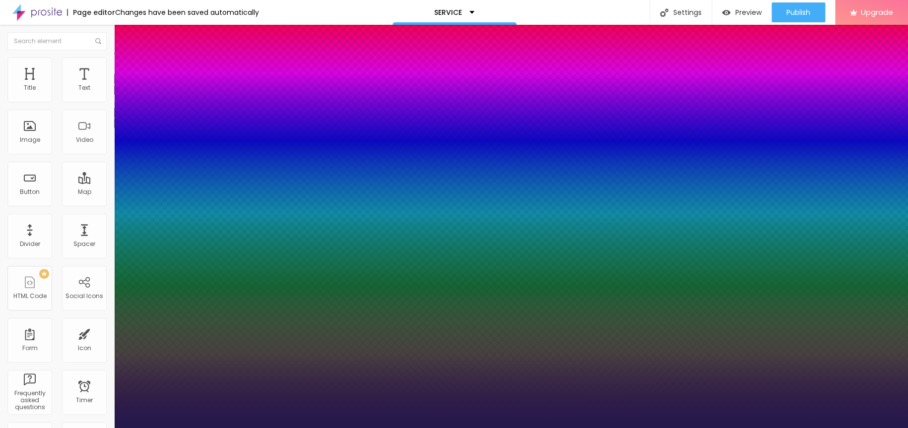
click at [78, 428] on div at bounding box center [454, 428] width 908 height 0
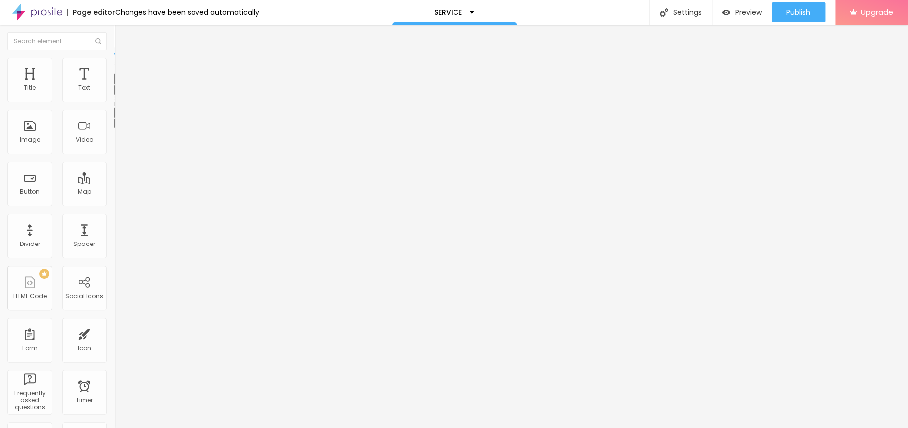
click at [114, 85] on button "Reset to default" at bounding box center [145, 78] width 62 height 11
click at [791, 0] on div "Publish Publish changes Click Publish to go live with your latest changes. View…" at bounding box center [799, 12] width 54 height 25
click at [791, 8] on span "Publish" at bounding box center [798, 12] width 24 height 8
click at [58, 11] on img at bounding box center [37, 12] width 50 height 25
